Goal: Obtain resource: Download file/media

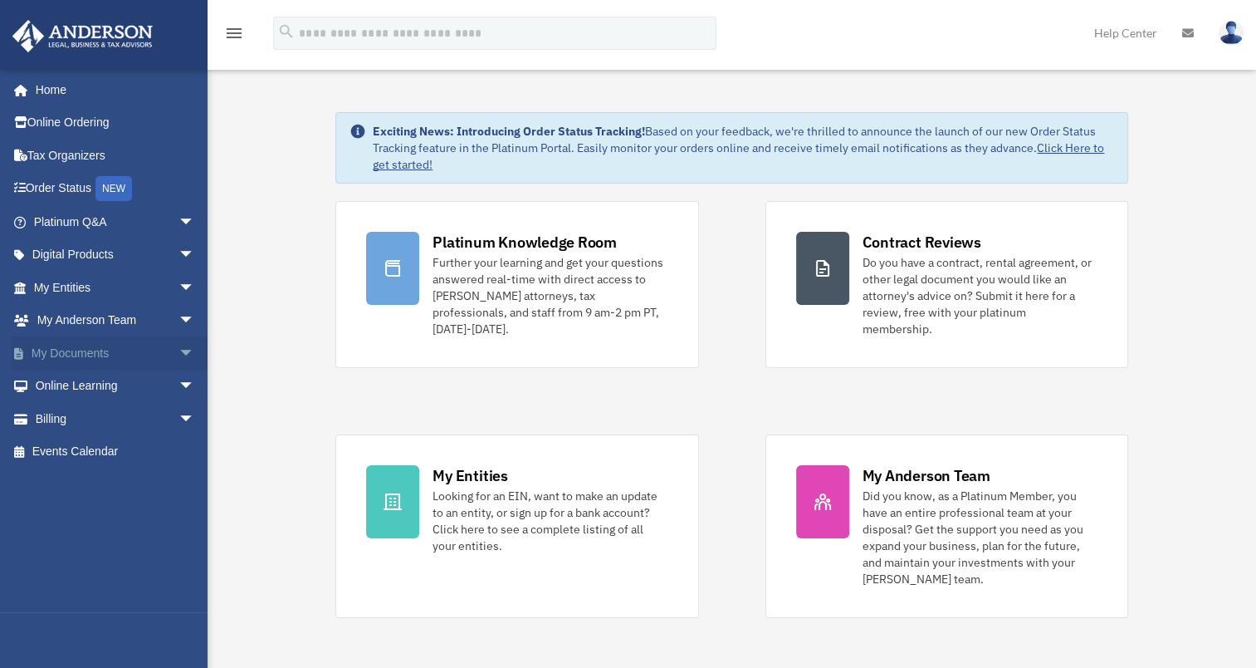
click at [179, 350] on span "arrow_drop_down" at bounding box center [195, 353] width 33 height 34
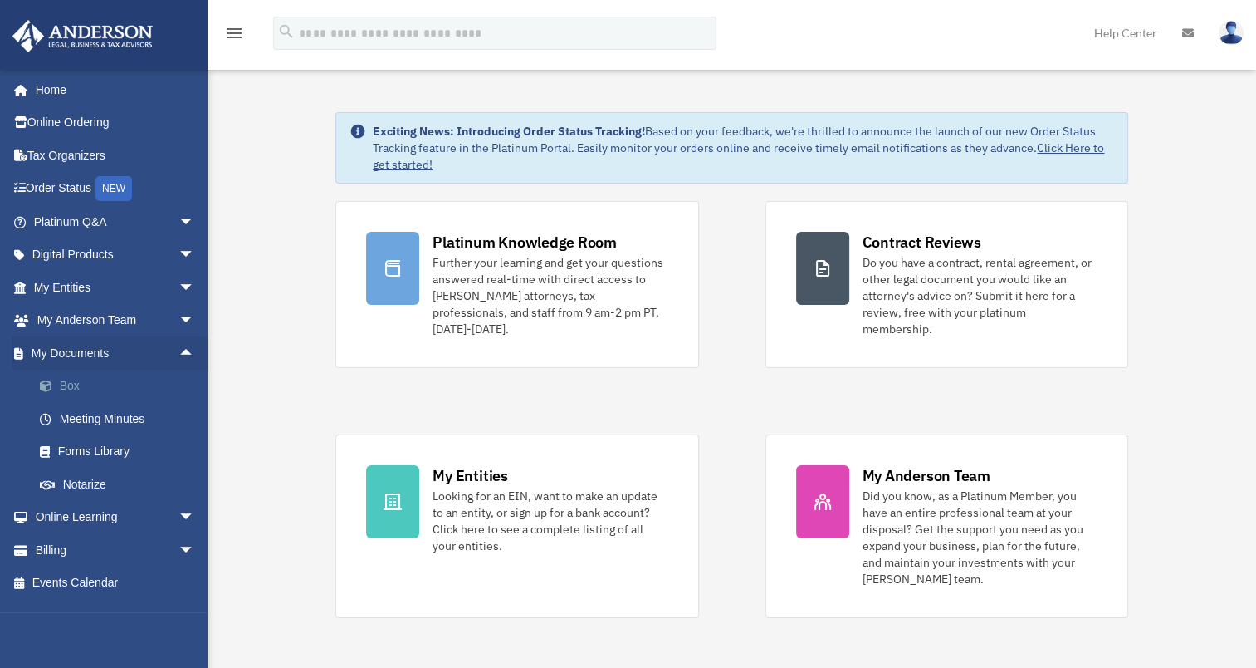
click at [96, 383] on link "Box" at bounding box center [121, 386] width 197 height 33
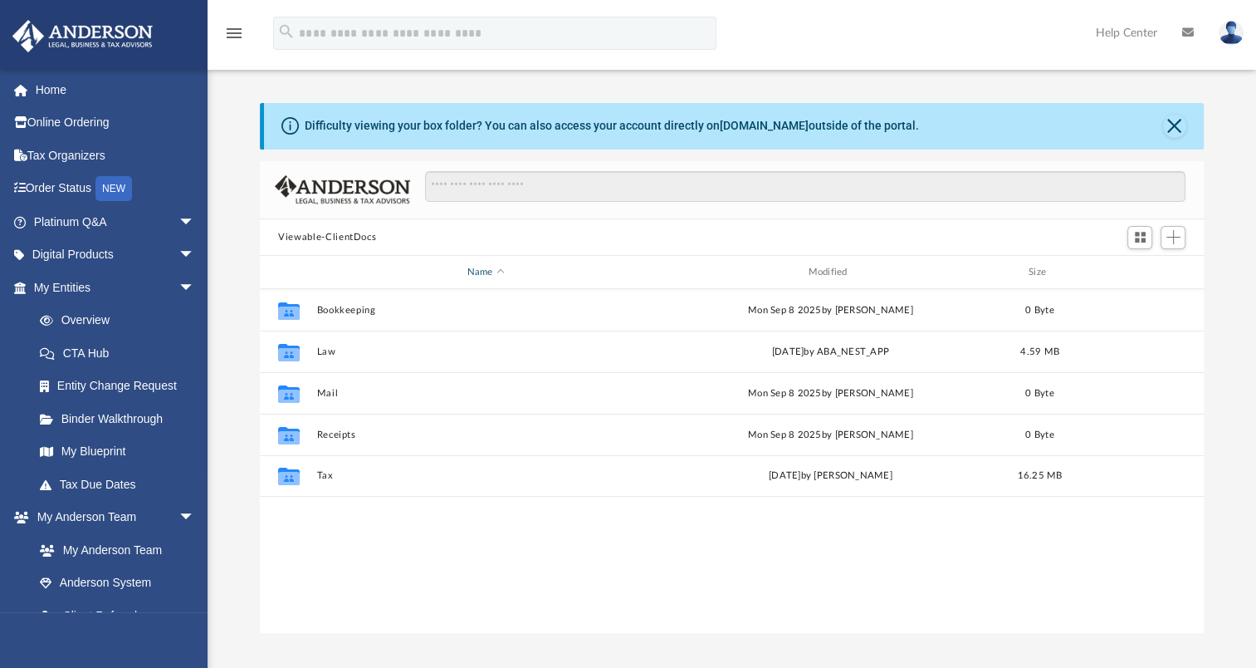
scroll to position [365, 930]
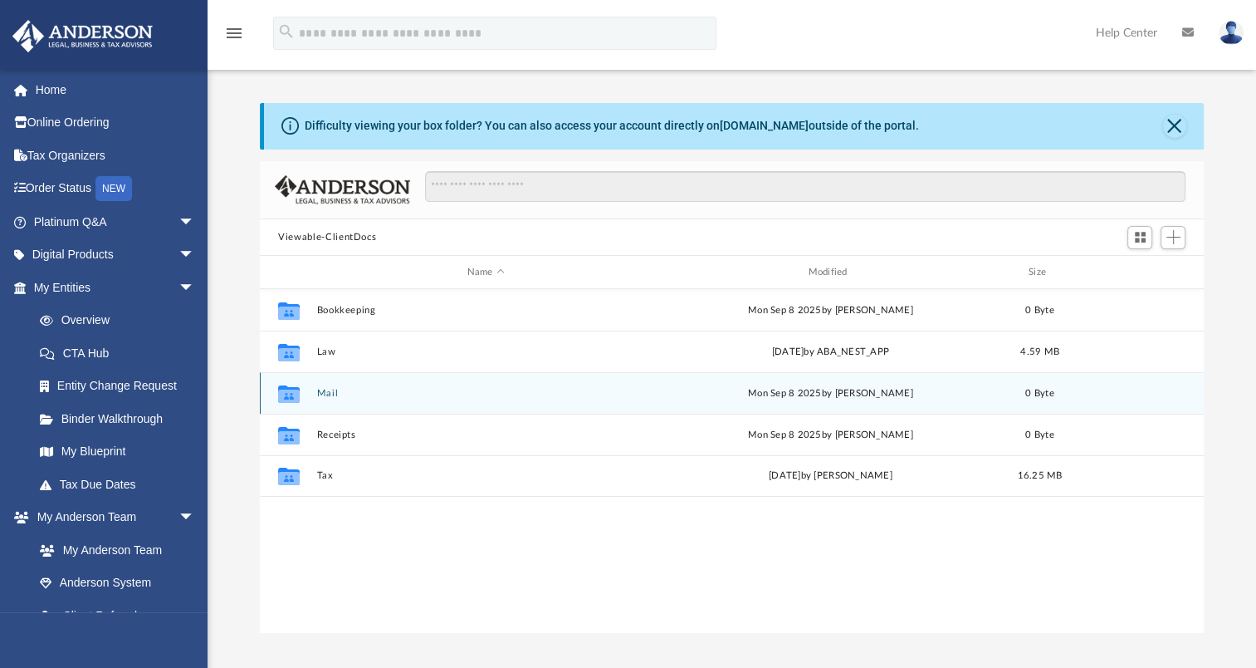
click at [324, 394] on button "Mail" at bounding box center [486, 393] width 338 height 11
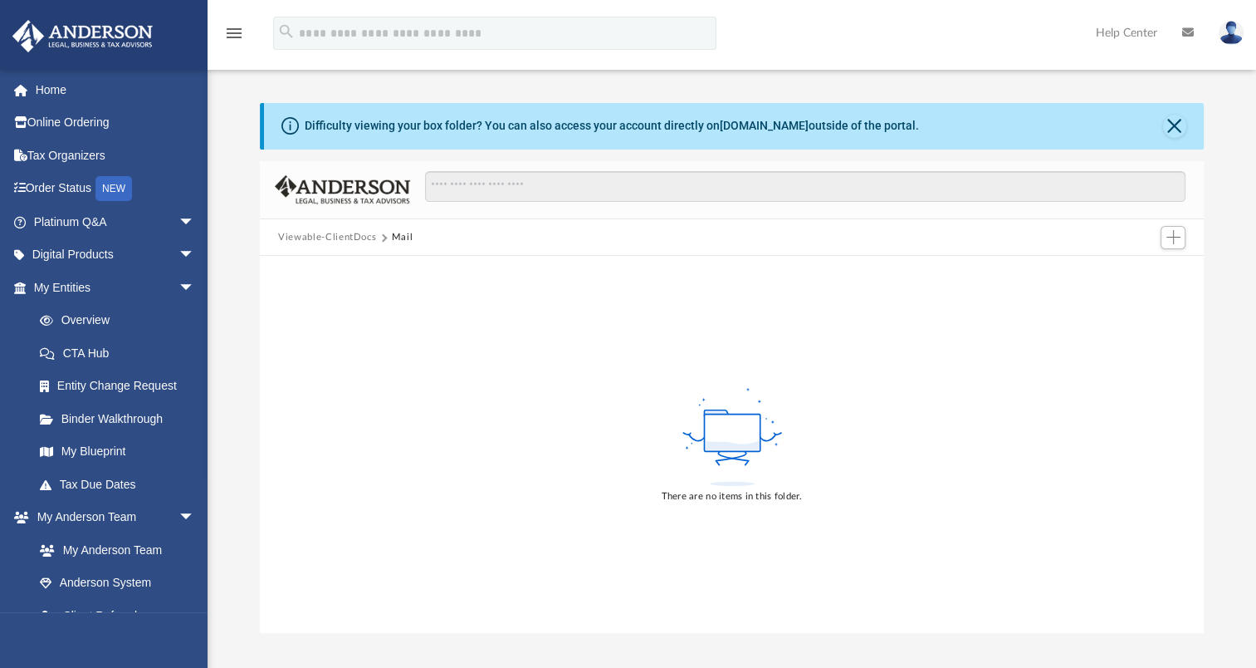
click at [348, 238] on button "Viewable-ClientDocs" at bounding box center [327, 237] width 98 height 15
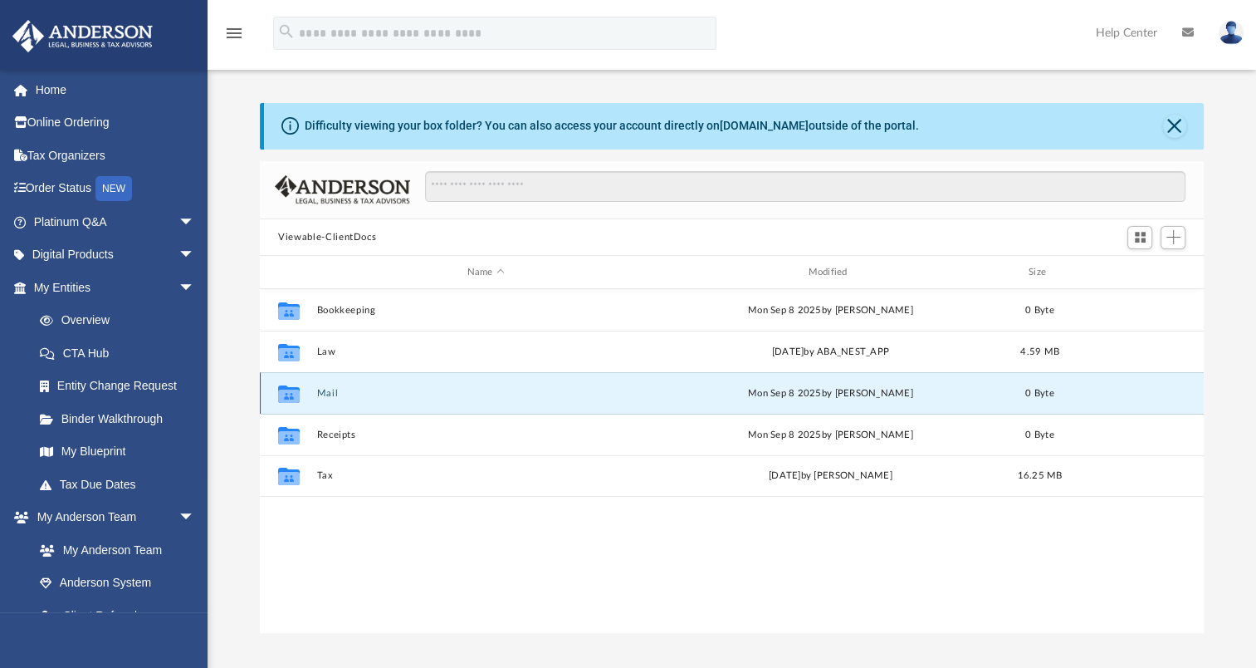
click at [325, 389] on button "Mail" at bounding box center [486, 393] width 338 height 11
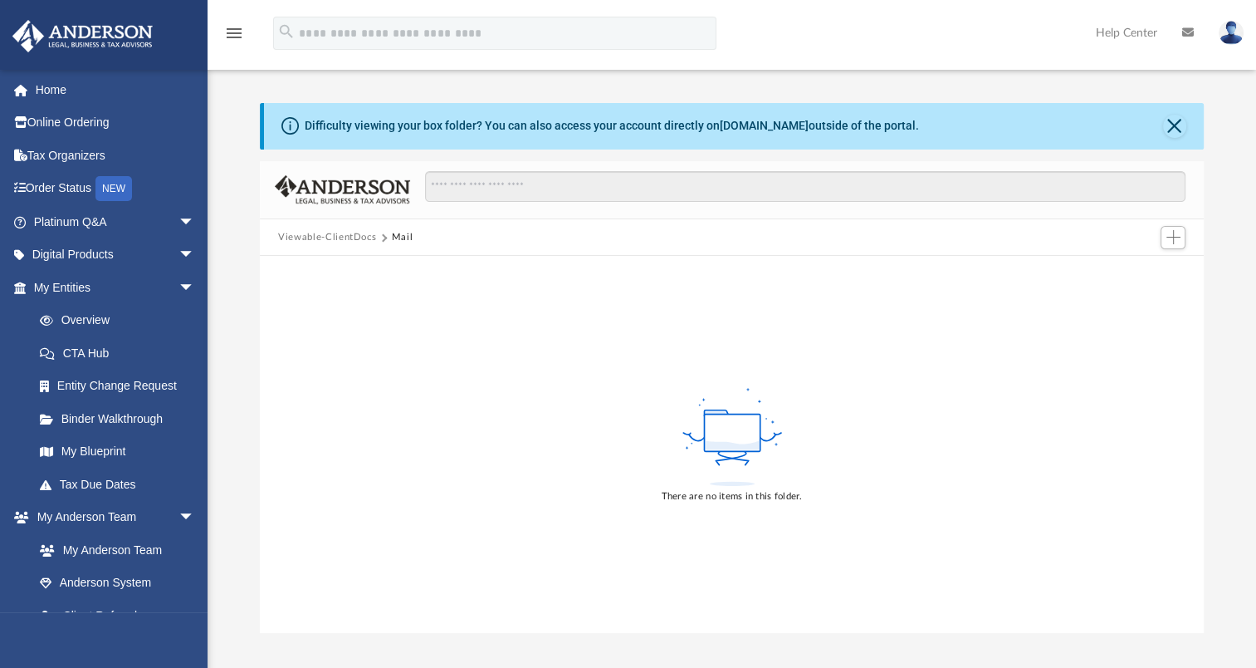
click at [350, 236] on button "Viewable-ClientDocs" at bounding box center [327, 237] width 98 height 15
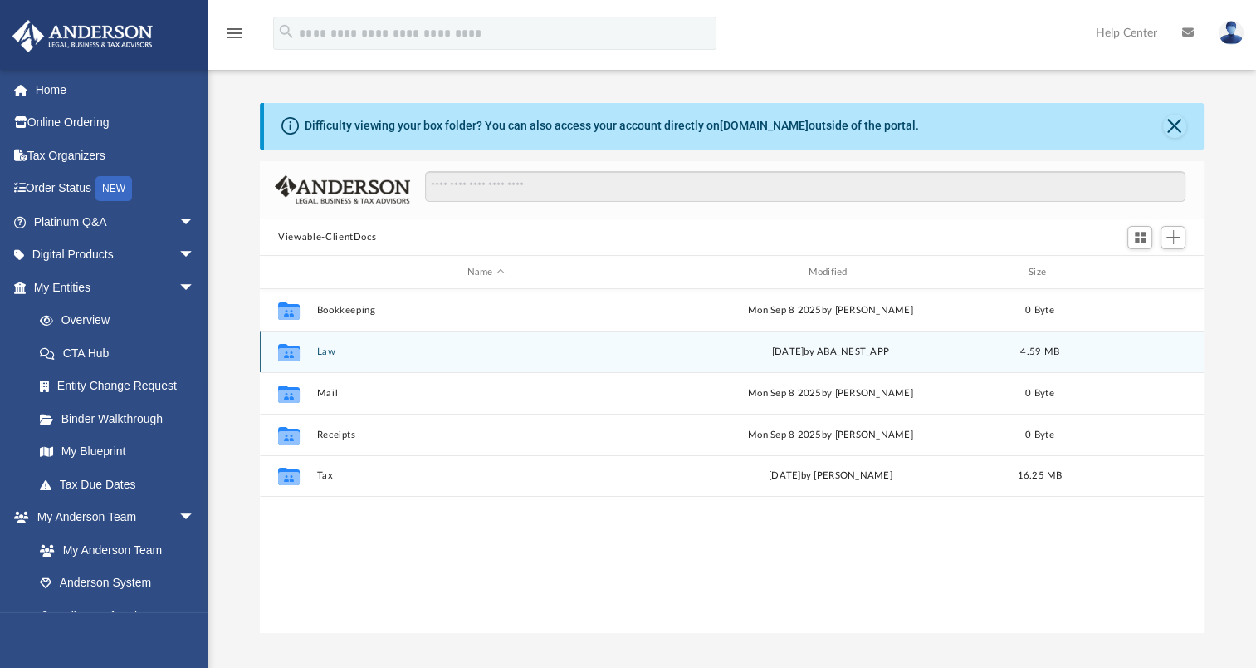
click at [325, 346] on button "Law" at bounding box center [486, 351] width 338 height 11
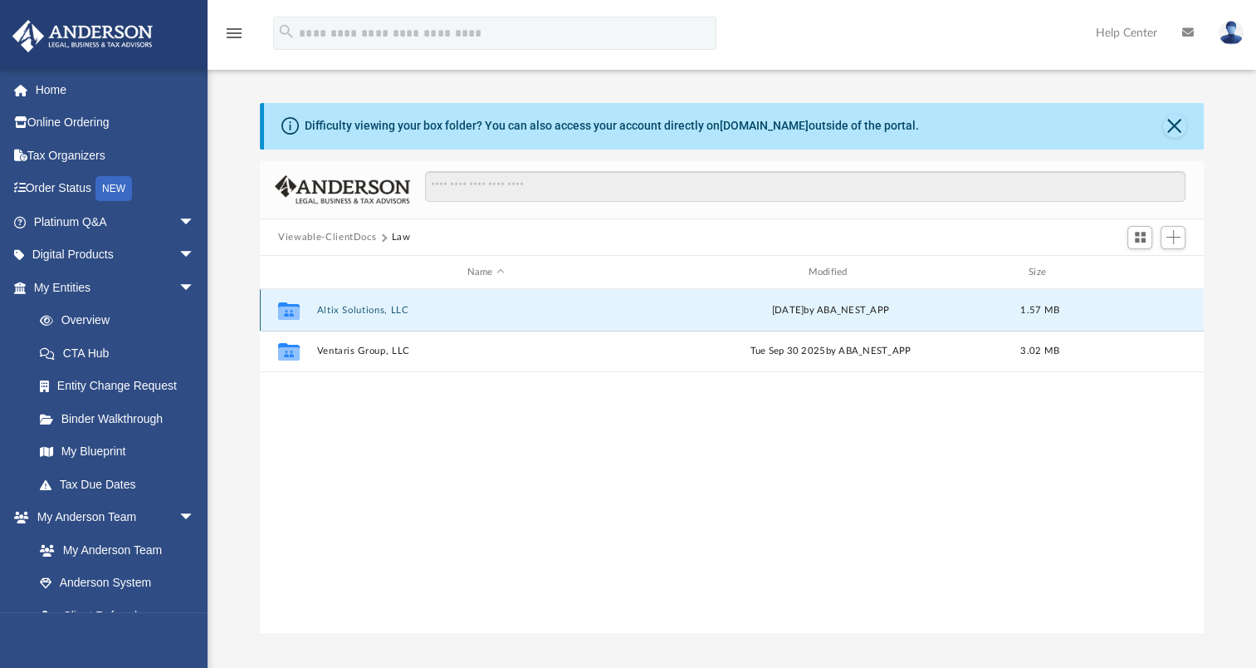
click at [365, 310] on button "Altix Solutions, LLC" at bounding box center [486, 310] width 338 height 11
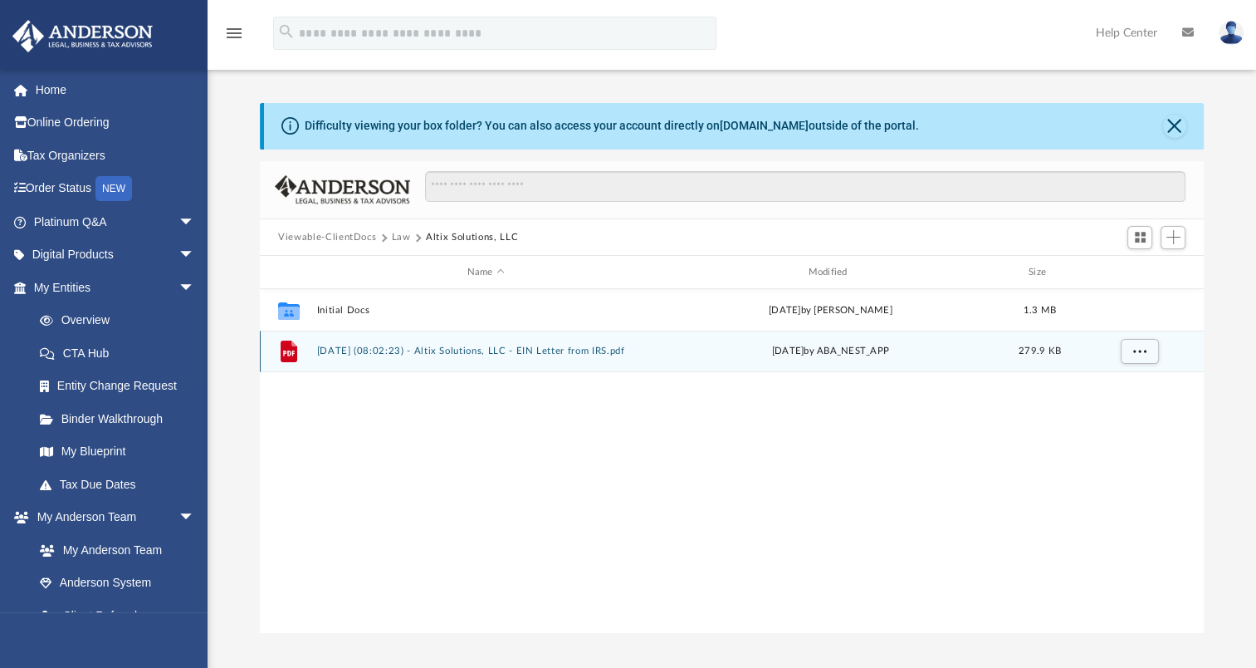
click at [427, 352] on button "[DATE] (08:02:23) - Altix Solutions, LLC - EIN Letter from IRS.pdf" at bounding box center [486, 350] width 338 height 11
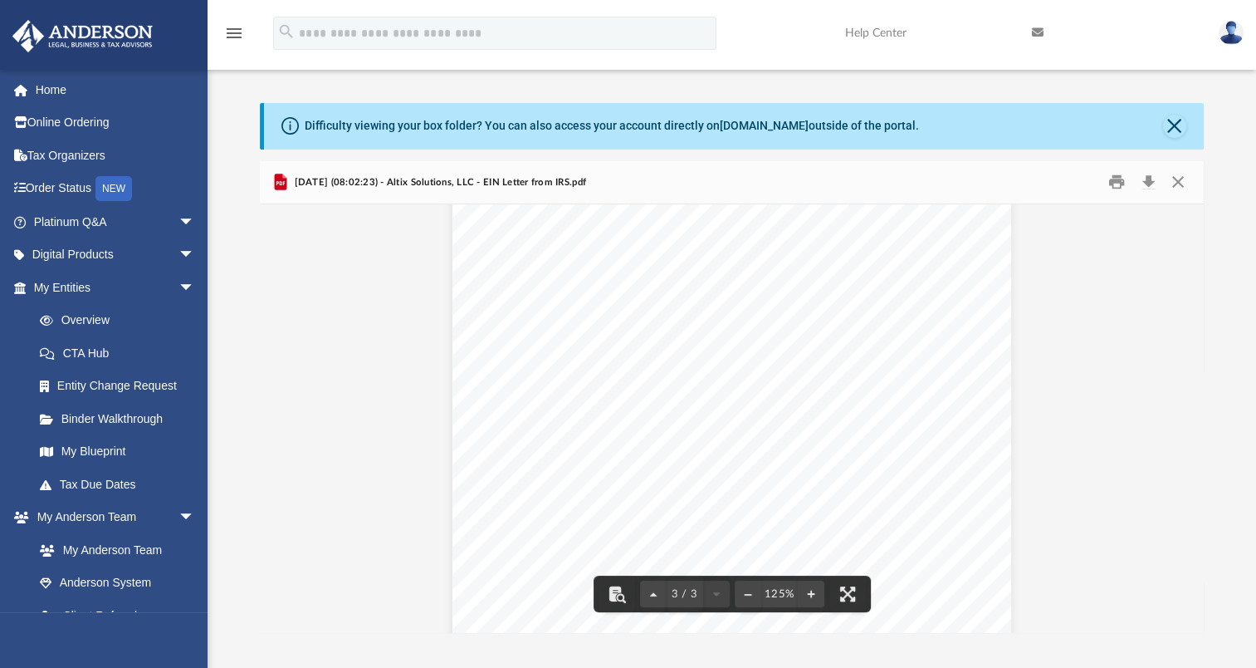
scroll to position [1516, 0]
click at [1114, 177] on button "Print" at bounding box center [1116, 182] width 33 height 26
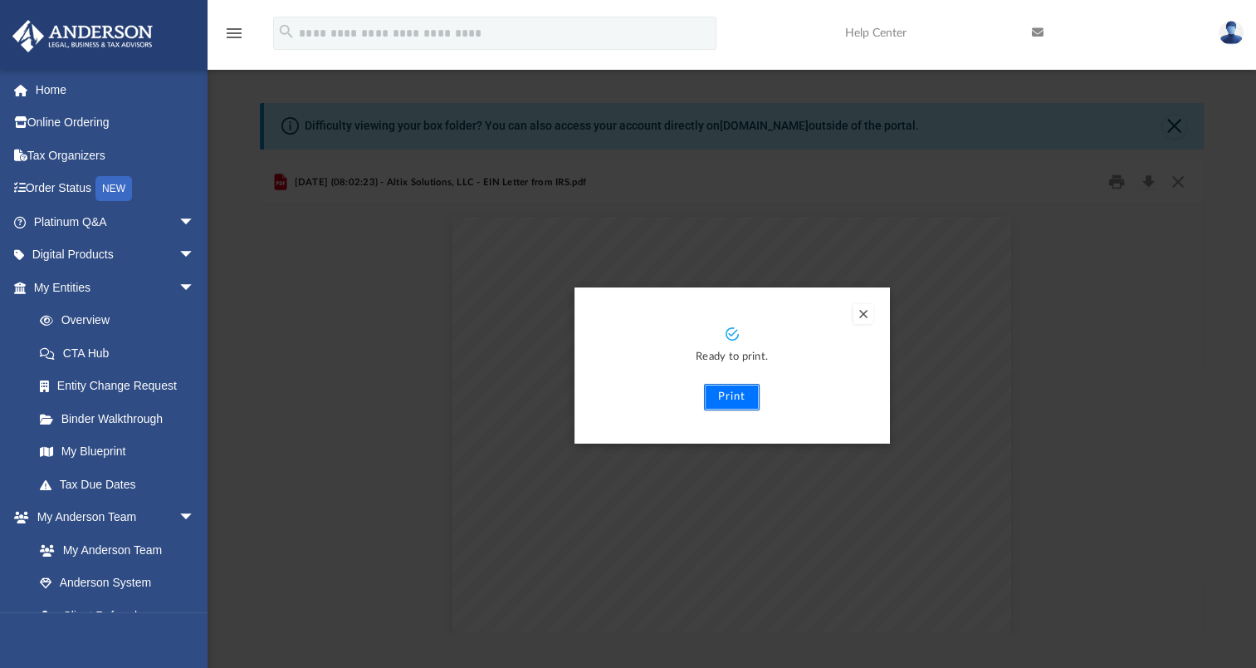
click at [735, 396] on button "Print" at bounding box center [732, 397] width 56 height 27
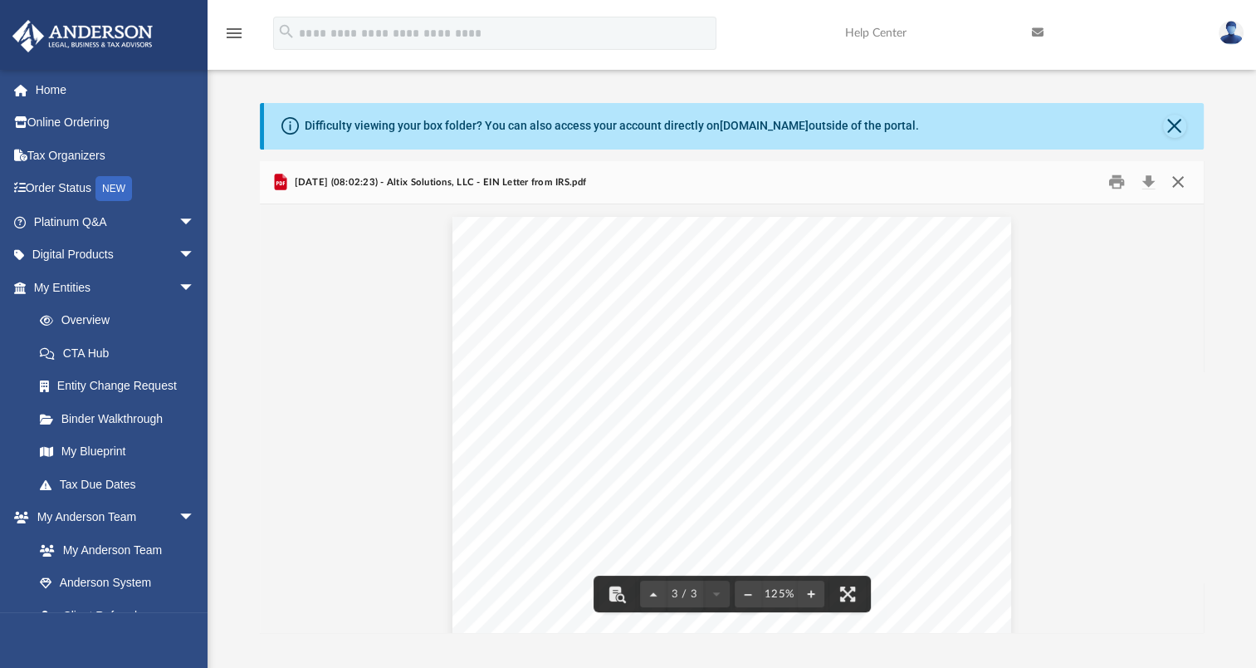
click at [1172, 179] on button "Close" at bounding box center [1177, 182] width 30 height 26
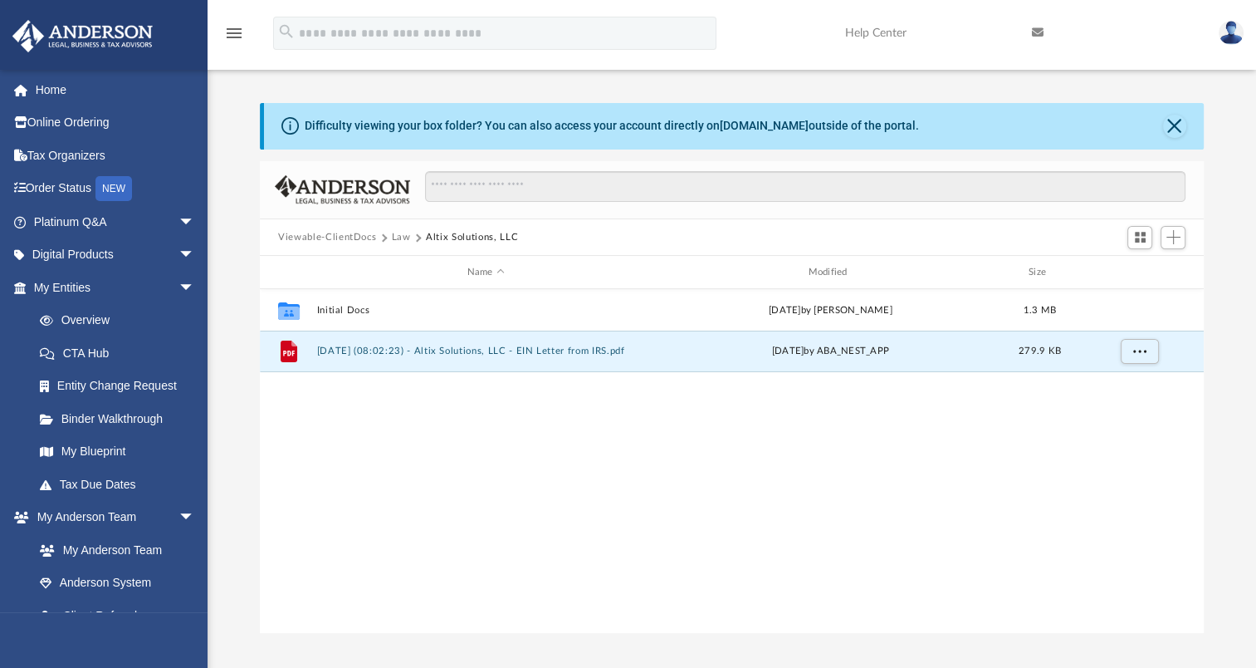
click at [392, 239] on button "Law" at bounding box center [401, 237] width 19 height 15
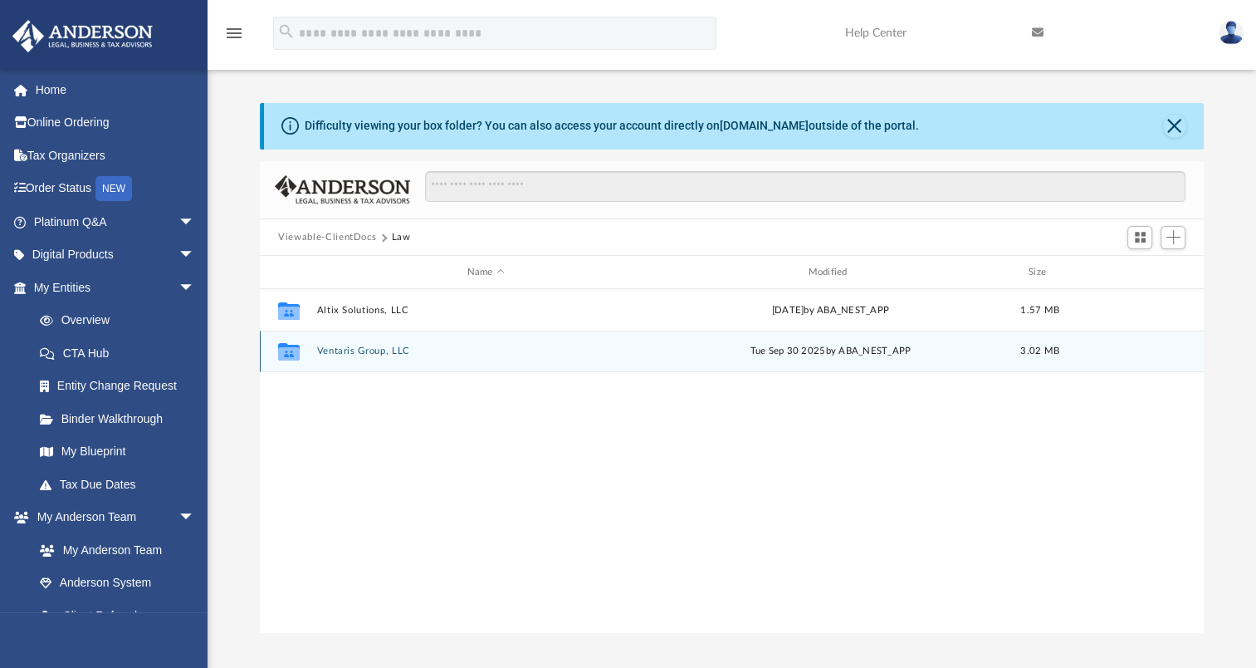
click at [355, 350] on button "Ventaris Group, LLC" at bounding box center [486, 350] width 338 height 11
click at [353, 353] on button "[DATE] (10:47:00) - Ventaris Group, LLC - EIN Letter from IRS.pdf" at bounding box center [486, 350] width 338 height 11
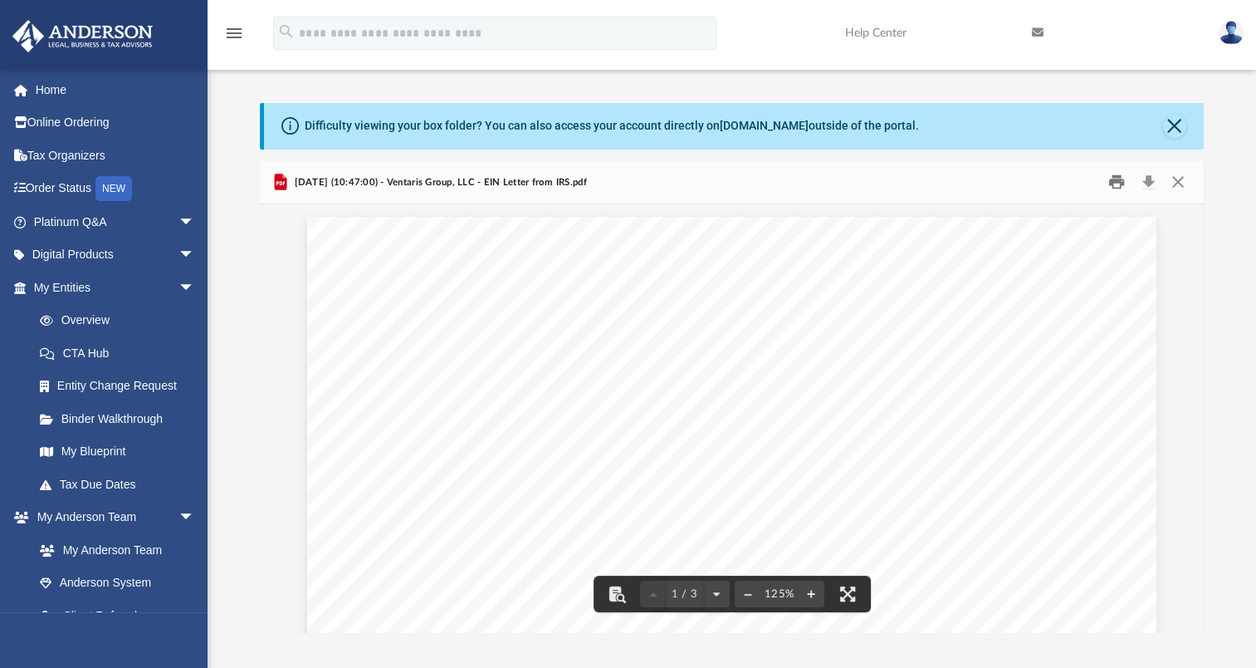
click at [1115, 186] on button "Print" at bounding box center [1116, 182] width 33 height 26
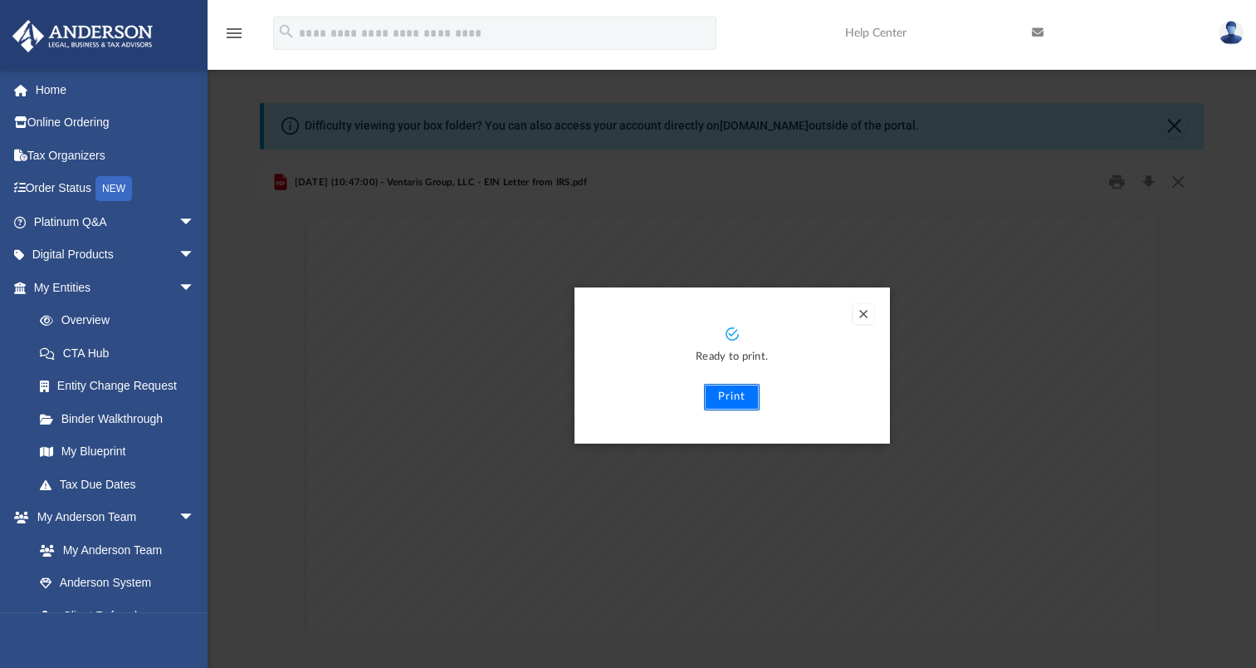
click at [732, 389] on button "Print" at bounding box center [732, 397] width 56 height 27
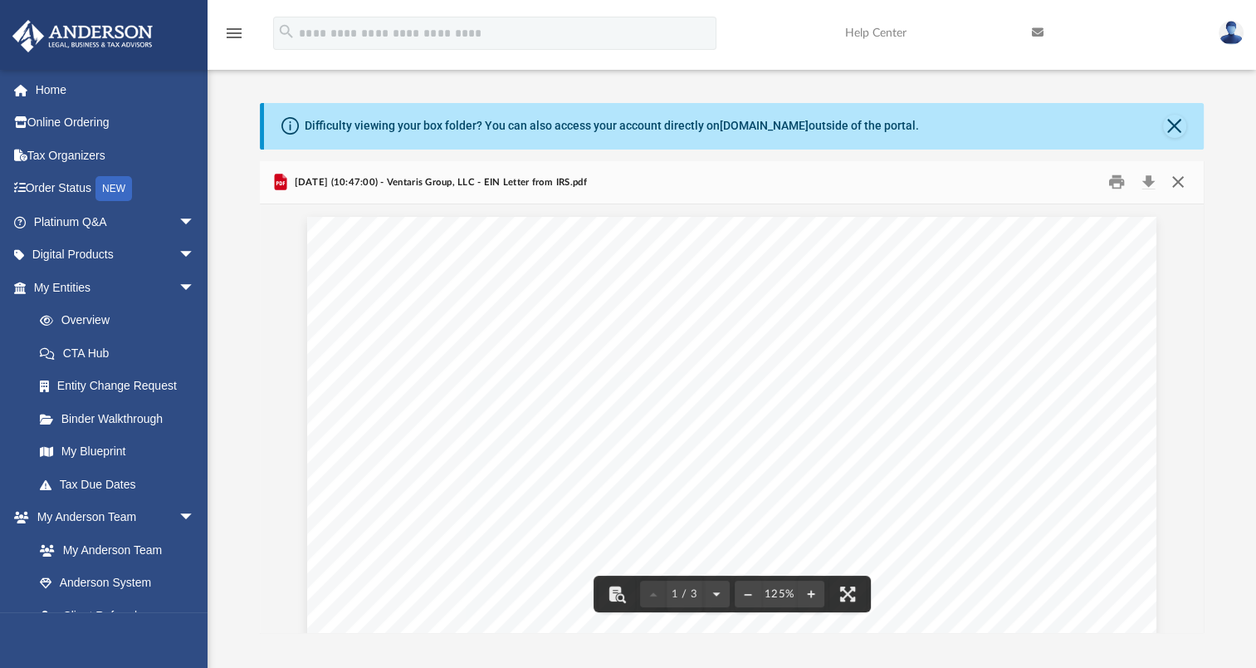
click at [1186, 170] on div "[DATE] (10:47:00) - Ventaris Group, LLC - EIN Letter from IRS.pdf" at bounding box center [732, 183] width 944 height 44
click at [1183, 176] on button "Close" at bounding box center [1177, 182] width 30 height 26
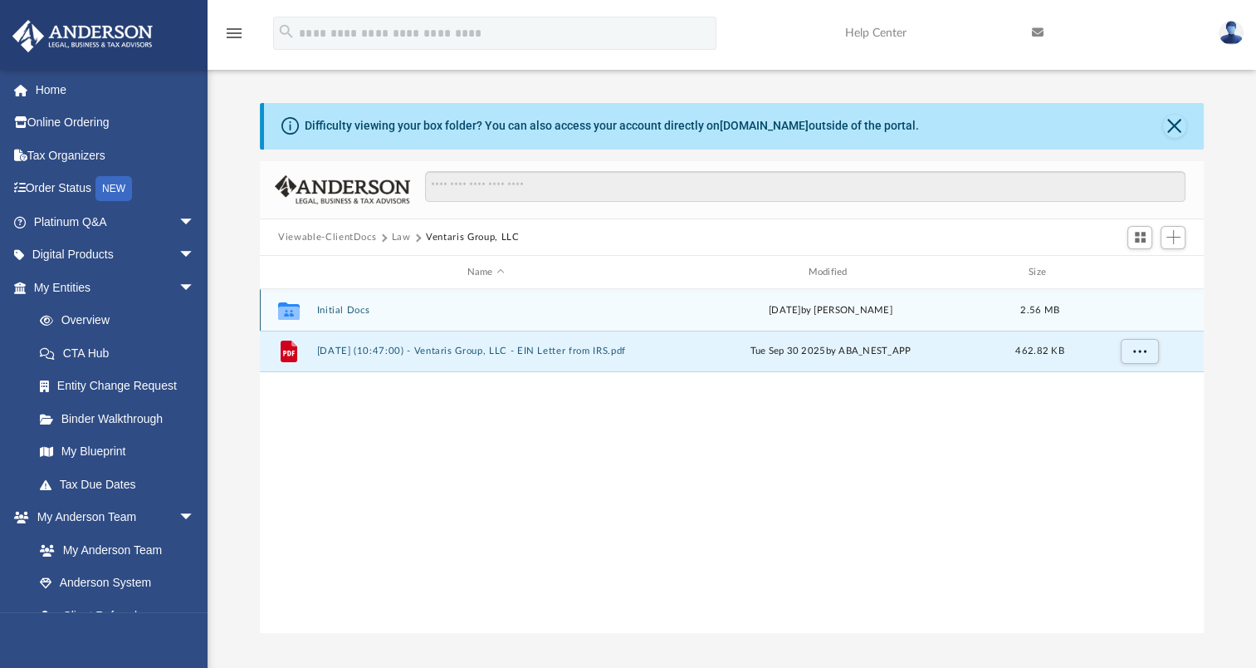
click at [360, 306] on button "Initial Docs" at bounding box center [486, 310] width 338 height 11
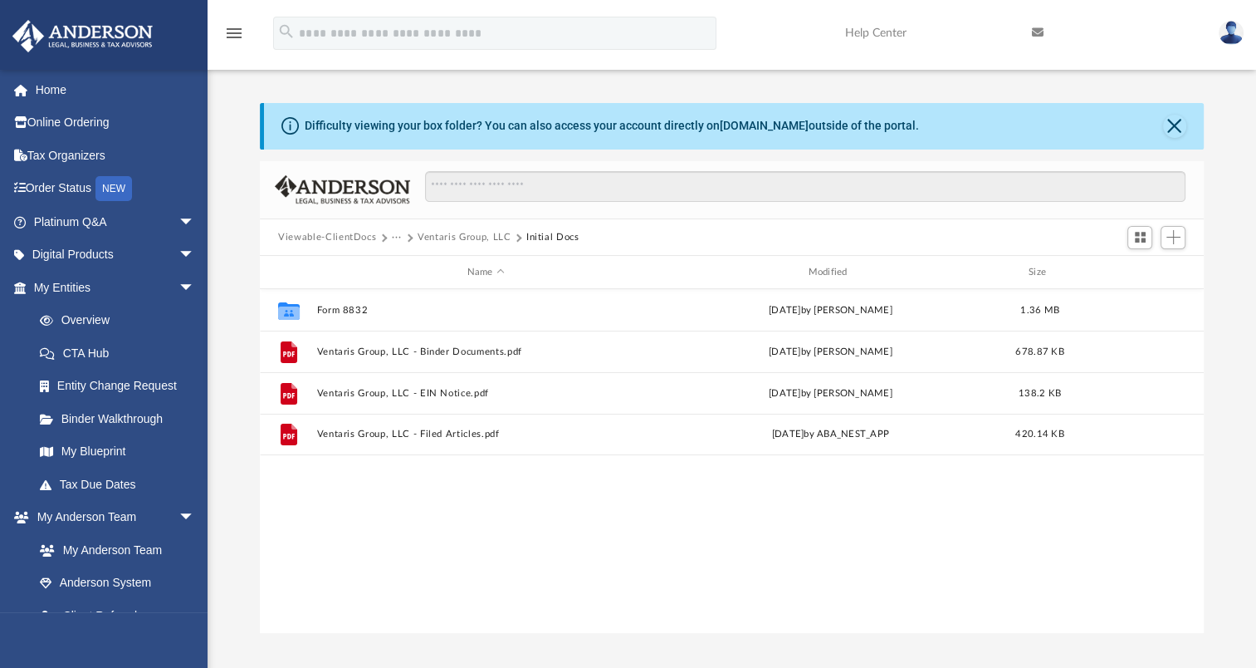
click at [452, 237] on button "Ventaris Group, LLC" at bounding box center [464, 237] width 93 height 15
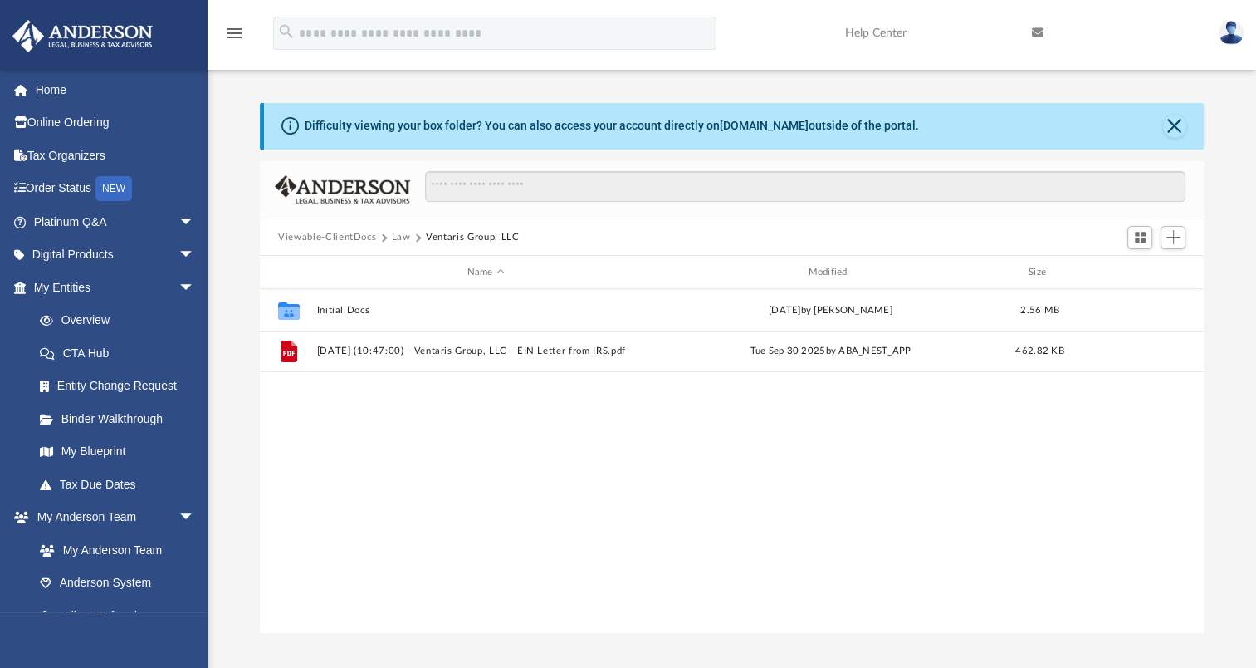
click at [403, 234] on button "Law" at bounding box center [401, 237] width 19 height 15
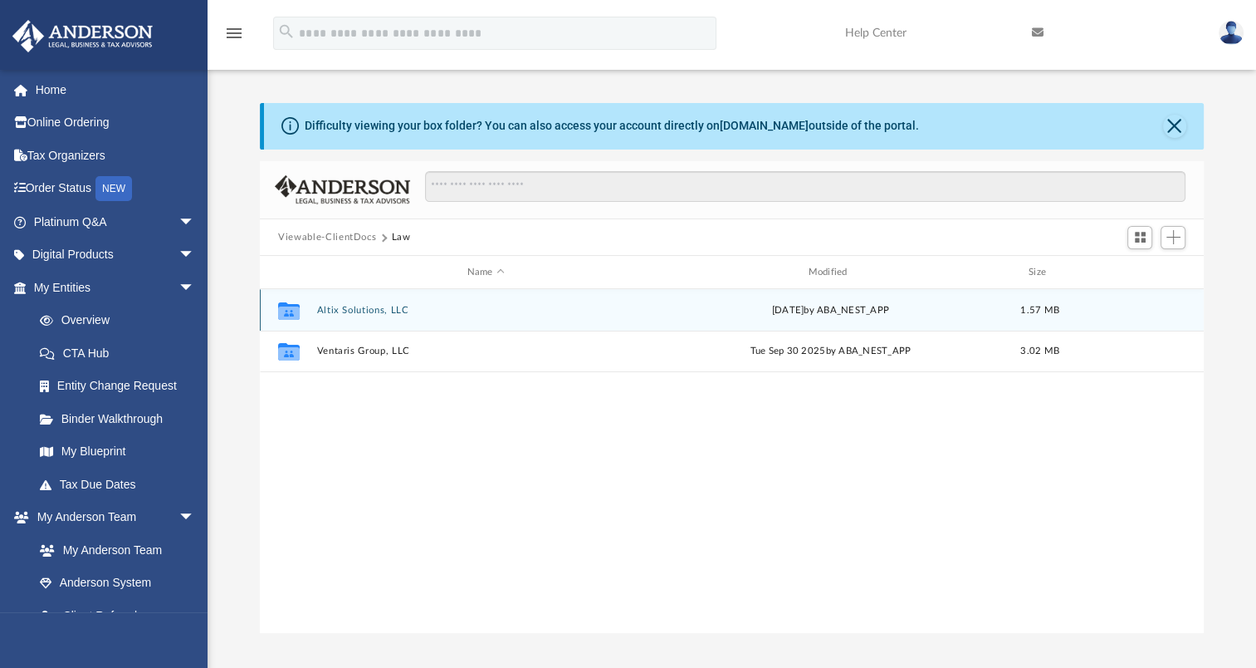
click at [355, 307] on button "Altix Solutions, LLC" at bounding box center [486, 310] width 338 height 11
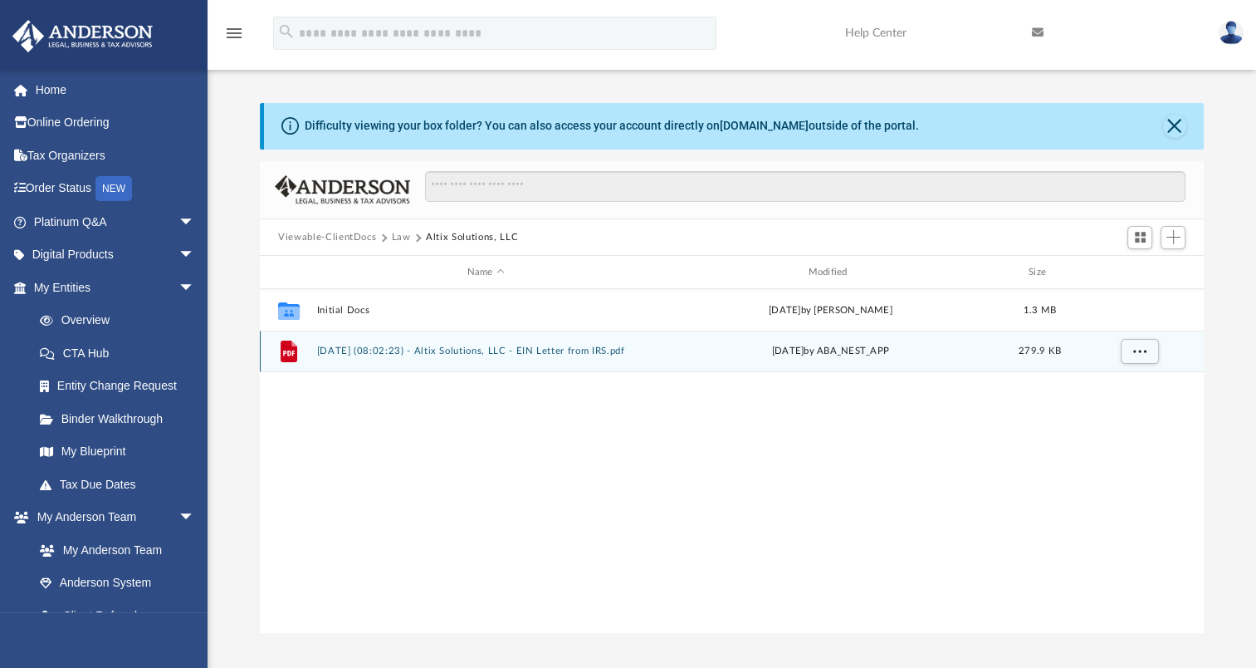
click at [370, 354] on button "[DATE] (08:02:23) - Altix Solutions, LLC - EIN Letter from IRS.pdf" at bounding box center [486, 350] width 338 height 11
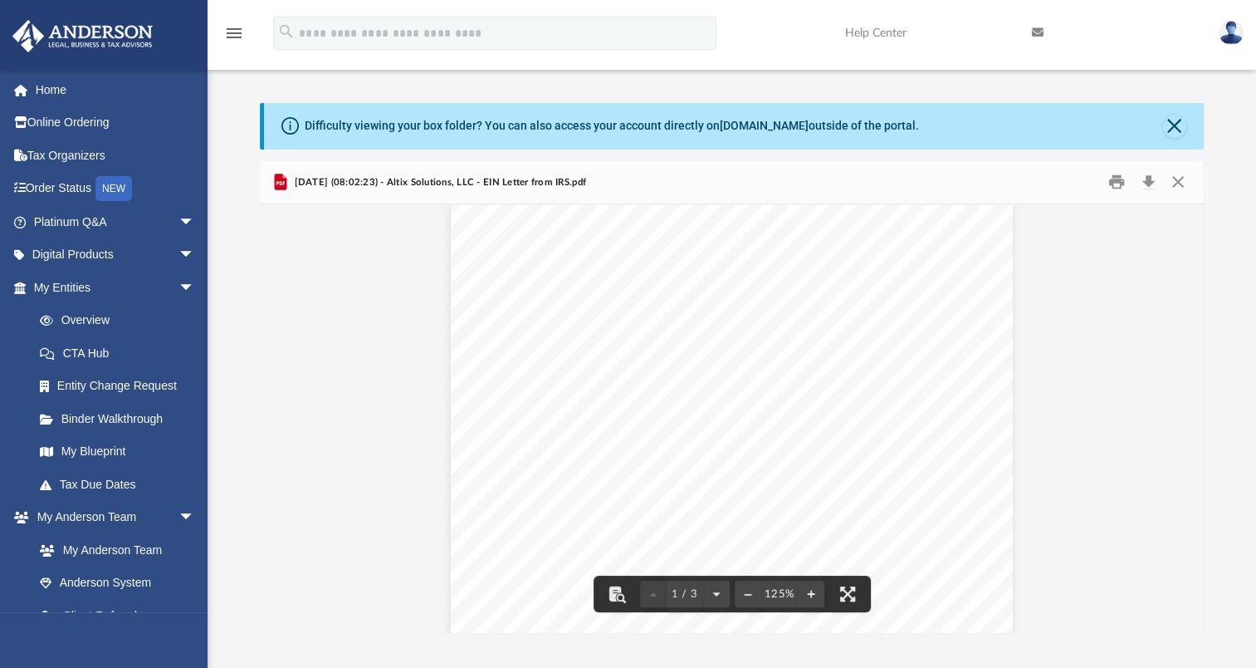
scroll to position [0, 0]
drag, startPoint x: 1097, startPoint y: 249, endPoint x: 1108, endPoint y: 231, distance: 21.2
click at [1177, 110] on div "Difficulty viewing your box folder? You can also access your account directly o…" at bounding box center [734, 126] width 940 height 46
click at [1178, 125] on button "Close" at bounding box center [1174, 126] width 23 height 23
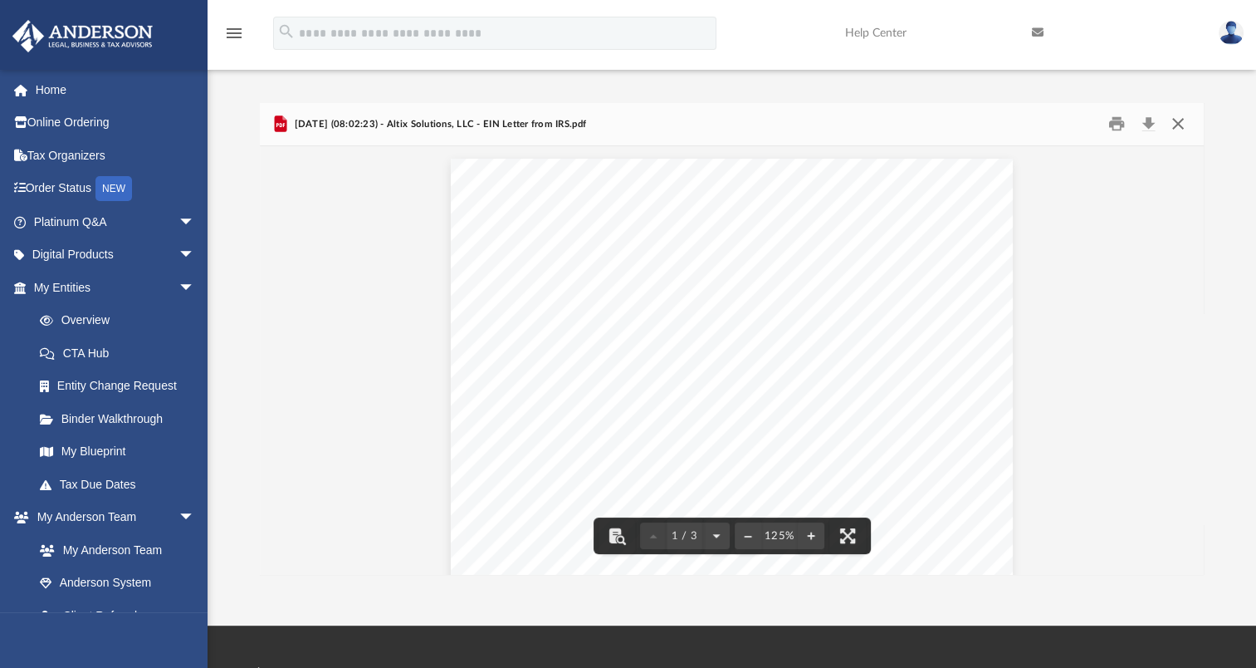
click at [1178, 118] on button "Close" at bounding box center [1177, 124] width 30 height 26
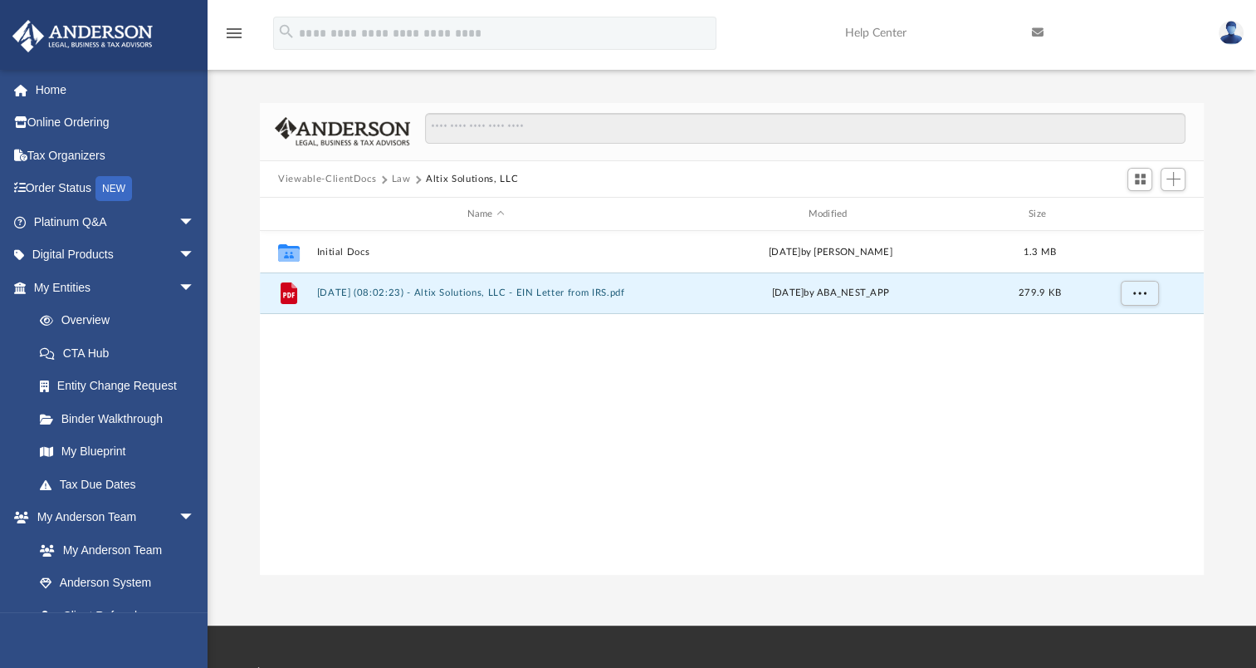
click at [338, 181] on button "Viewable-ClientDocs" at bounding box center [327, 179] width 98 height 15
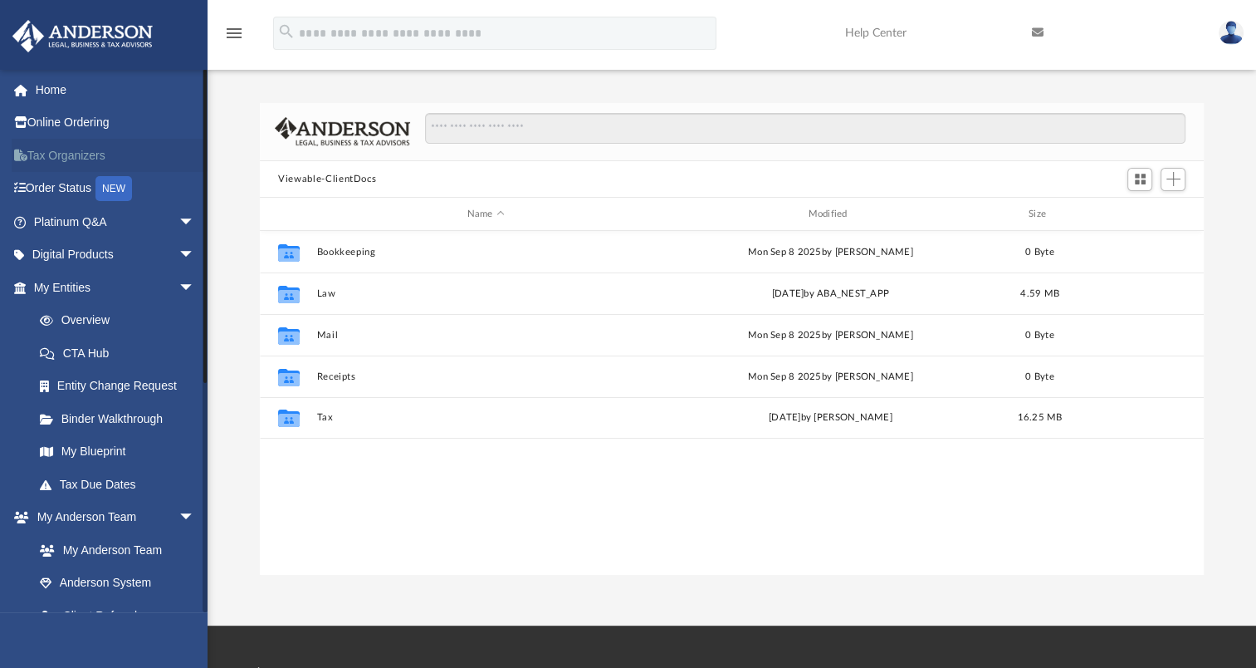
click at [63, 150] on link "Tax Organizers" at bounding box center [116, 155] width 208 height 33
